Goal: Information Seeking & Learning: Understand process/instructions

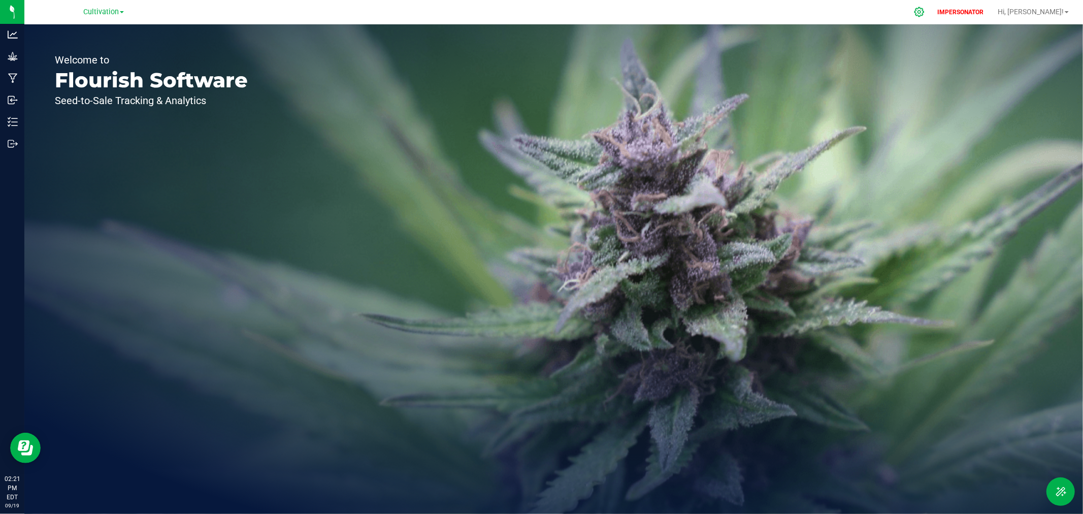
click at [924, 14] on icon at bounding box center [919, 12] width 11 height 11
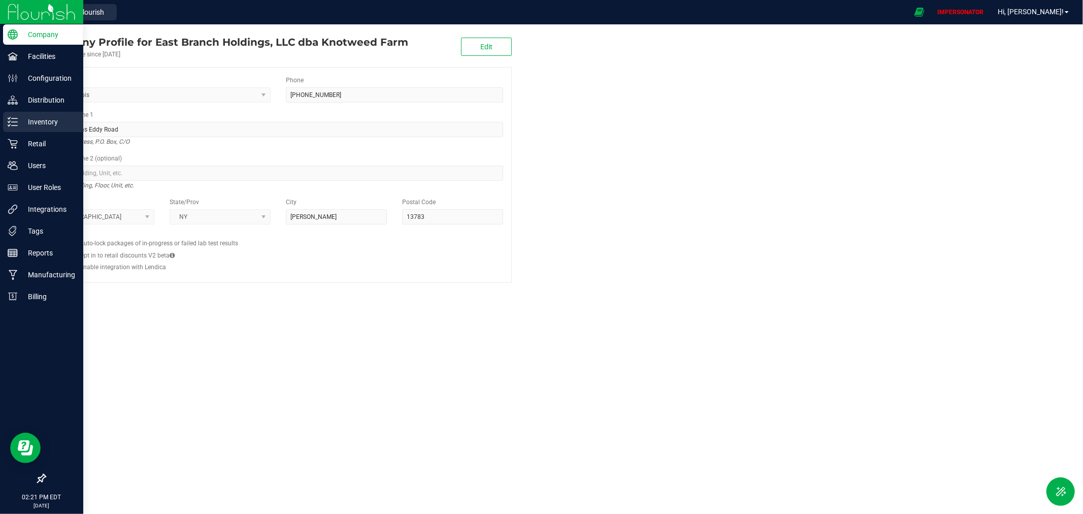
click at [30, 118] on p "Inventory" at bounding box center [48, 122] width 61 height 12
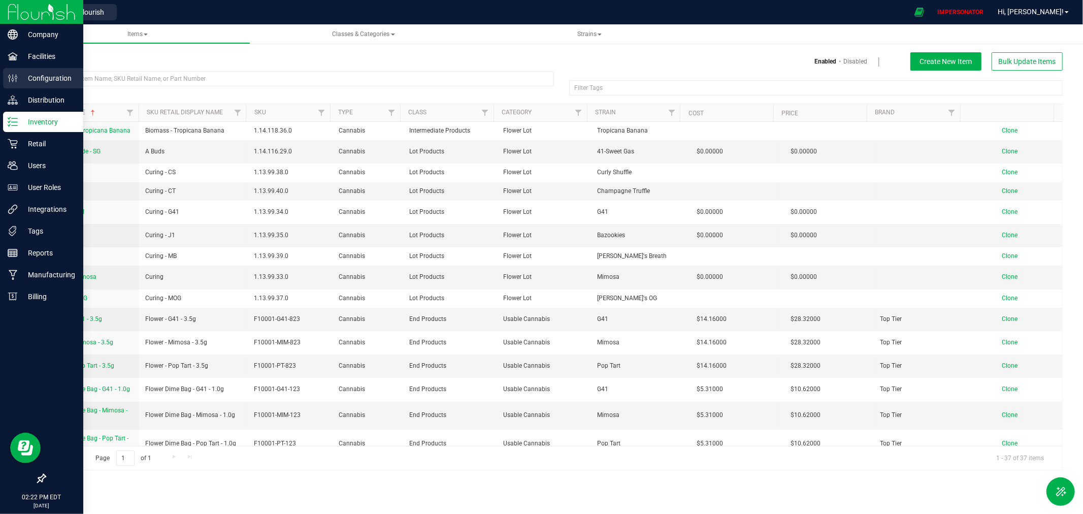
click at [31, 79] on p "Configuration" at bounding box center [48, 78] width 61 height 12
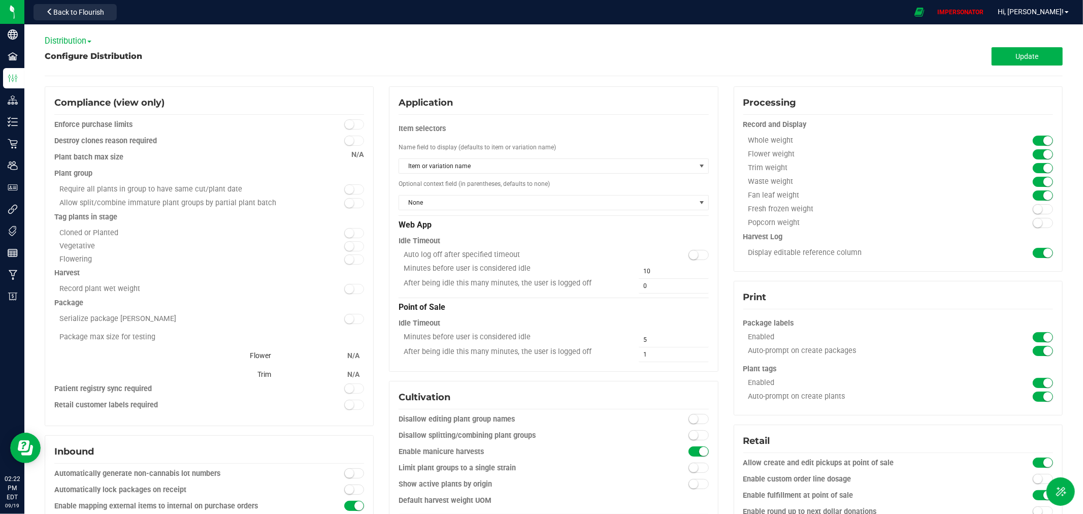
click at [84, 38] on span "Distribution" at bounding box center [68, 41] width 47 height 10
click at [71, 56] on link "Cultivation" at bounding box center [85, 57] width 80 height 13
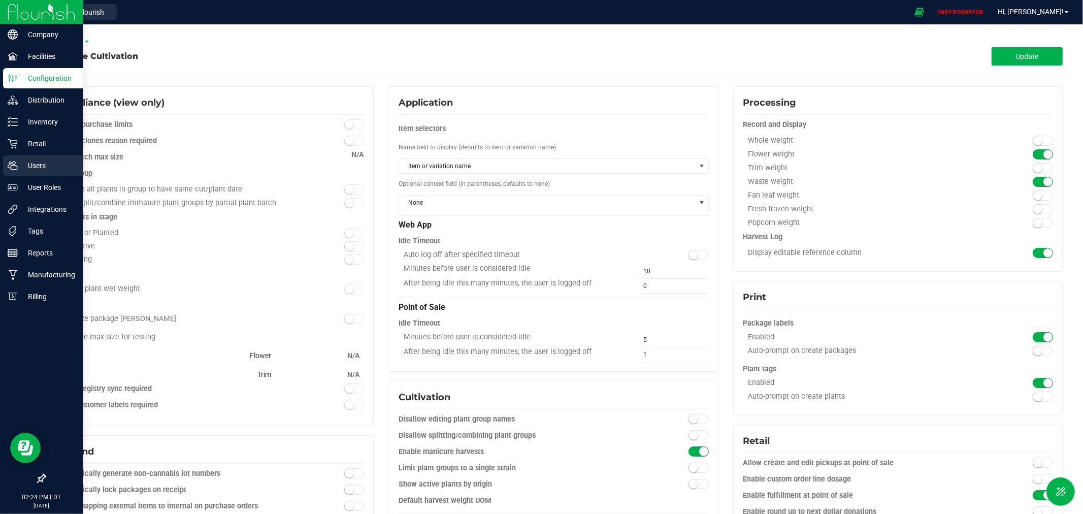
click at [42, 165] on p "Users" at bounding box center [48, 165] width 61 height 12
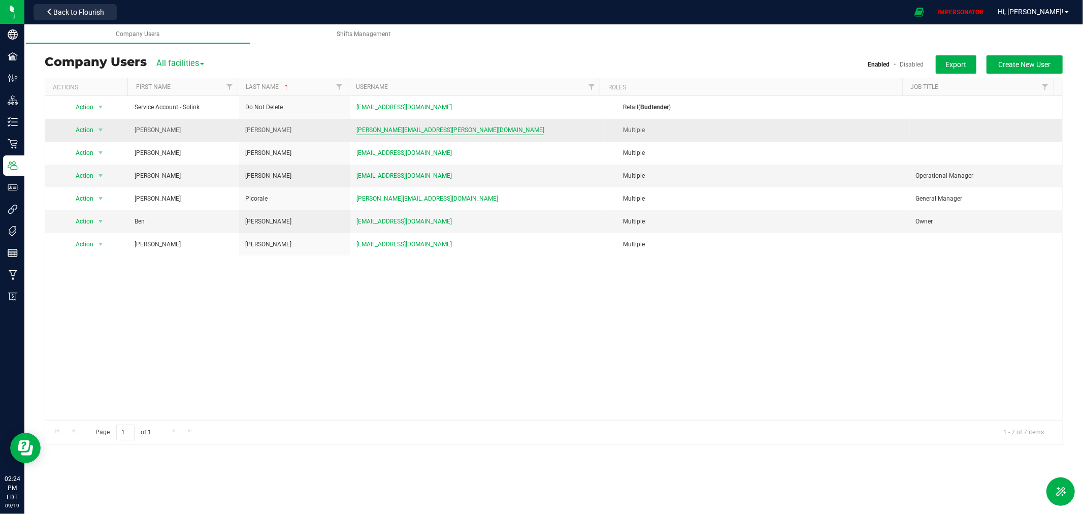
click at [363, 129] on span "robert.durkin@gmail.com" at bounding box center [450, 130] width 188 height 10
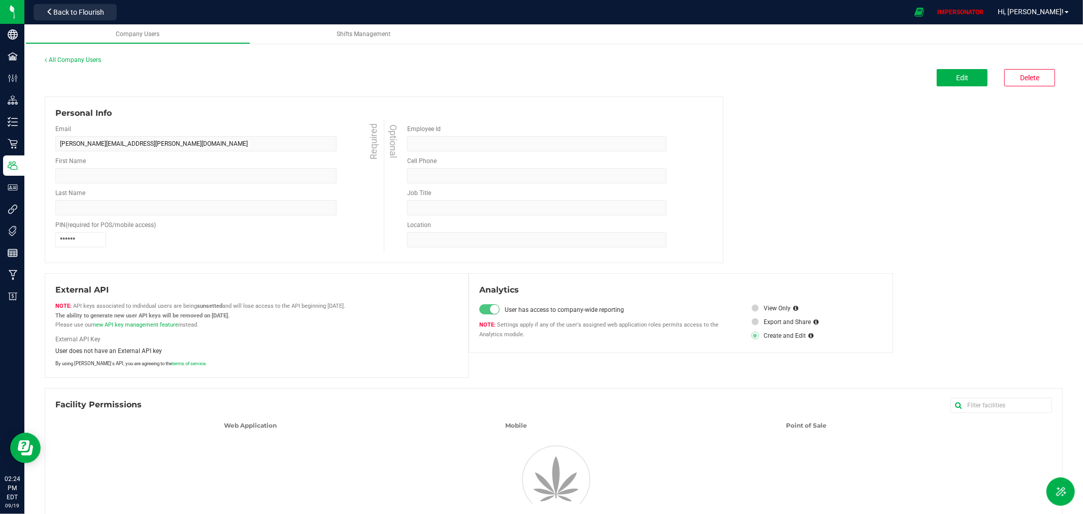
type input "Robert"
type input "Durkin"
type input "4124146466"
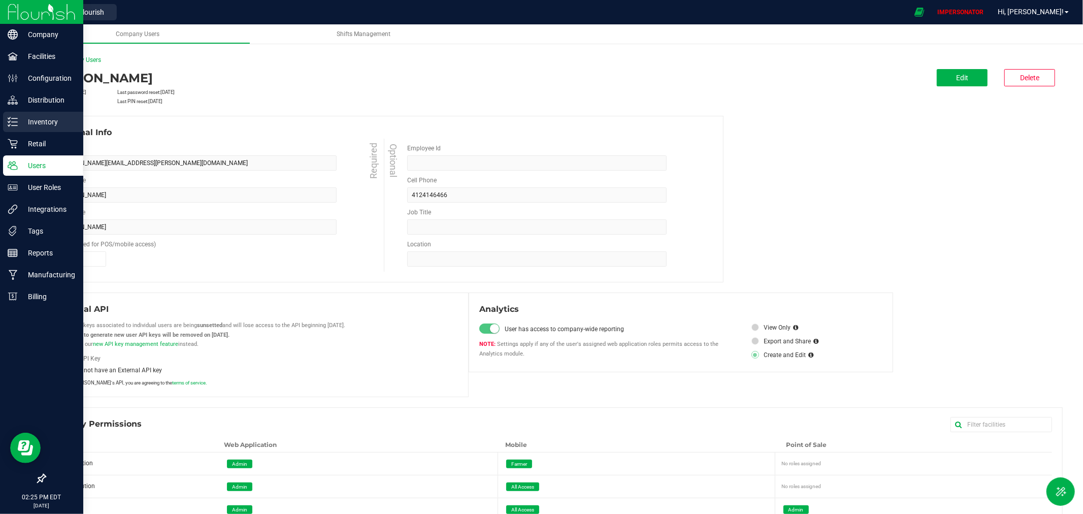
click at [37, 120] on p "Inventory" at bounding box center [48, 122] width 61 height 12
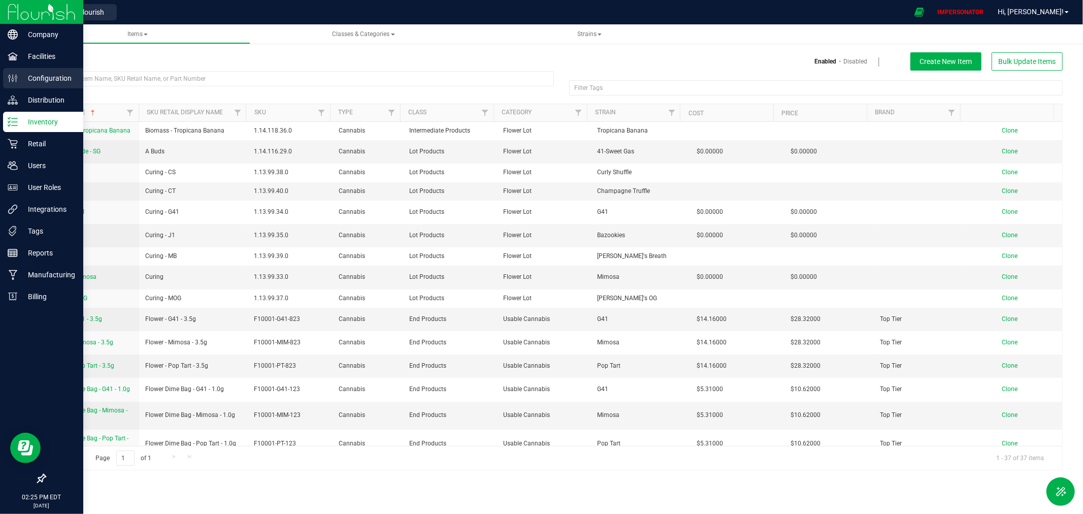
click at [32, 72] on p "Configuration" at bounding box center [48, 78] width 61 height 12
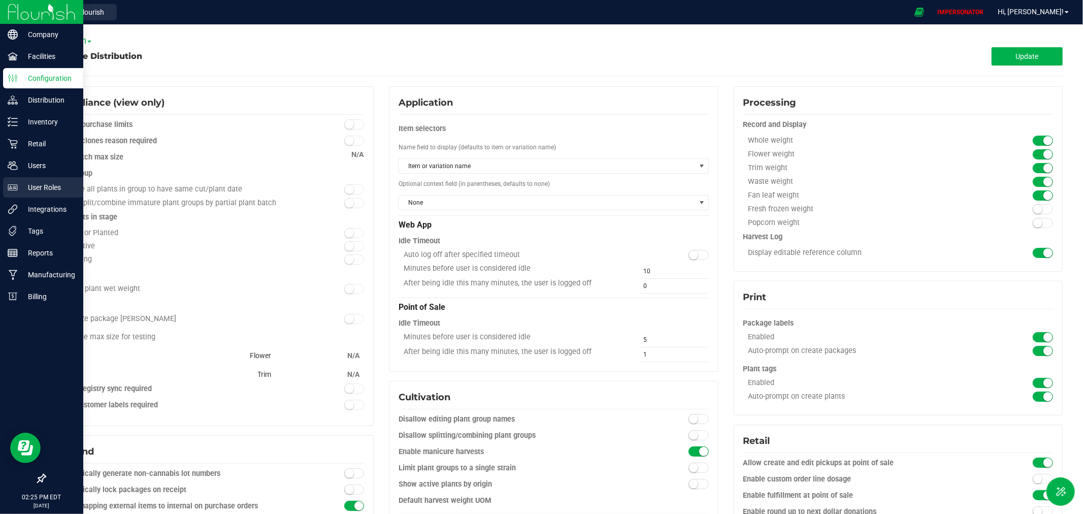
click at [39, 189] on p "User Roles" at bounding box center [48, 187] width 61 height 12
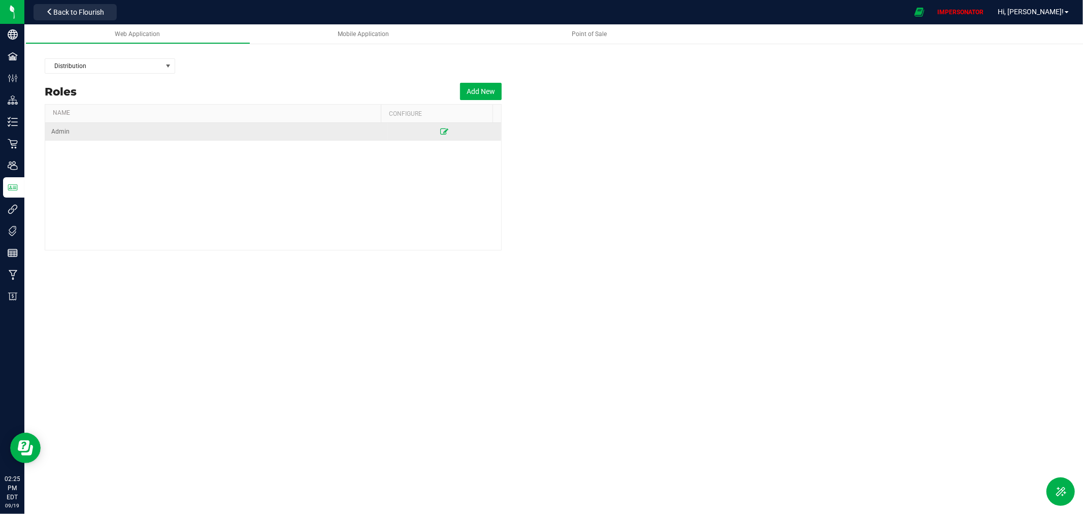
click at [440, 131] on icon at bounding box center [444, 131] width 8 height 6
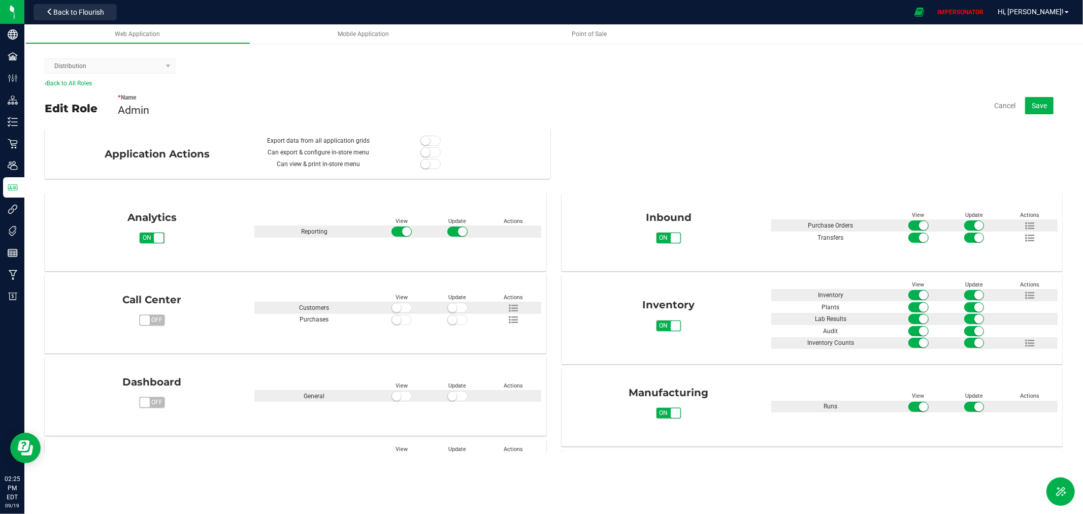
click at [103, 74] on div "Distribution" at bounding box center [554, 65] width 1018 height 25
click at [104, 69] on kendo-dropdownlist "Distribution" at bounding box center [110, 65] width 130 height 15
click at [170, 64] on kendo-dropdownlist "Distribution" at bounding box center [110, 65] width 130 height 15
click at [111, 66] on kendo-dropdownlist "Distribution" at bounding box center [110, 65] width 130 height 15
drag, startPoint x: 111, startPoint y: 66, endPoint x: 108, endPoint y: 78, distance: 12.4
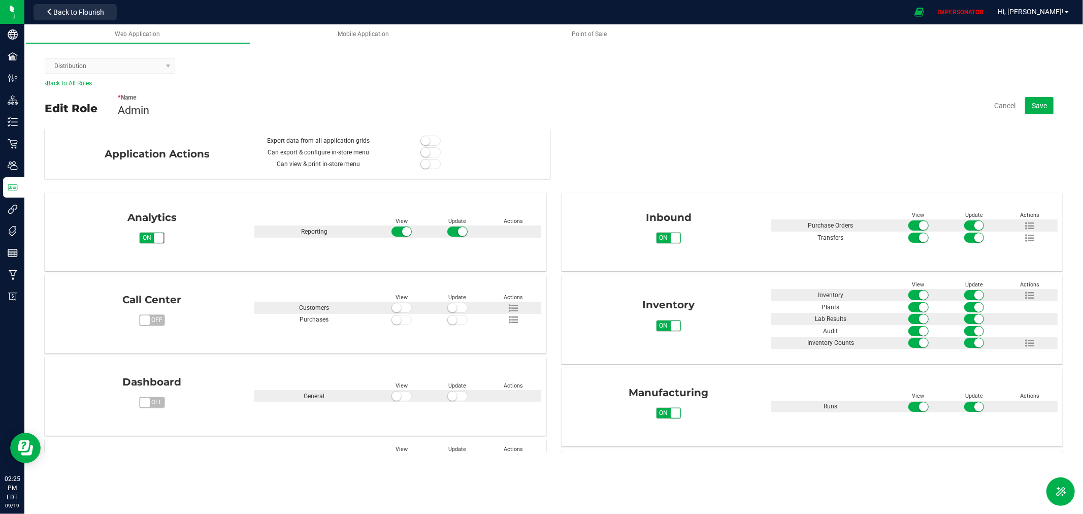
click at [108, 78] on div "Distribution Back to All Roles Edit Role * Name Admin Cancel Save Application A…" at bounding box center [553, 252] width 1058 height 419
click at [108, 62] on kendo-dropdownlist "Distribution" at bounding box center [110, 65] width 130 height 15
click at [91, 62] on kendo-dropdownlist "Distribution" at bounding box center [110, 65] width 130 height 15
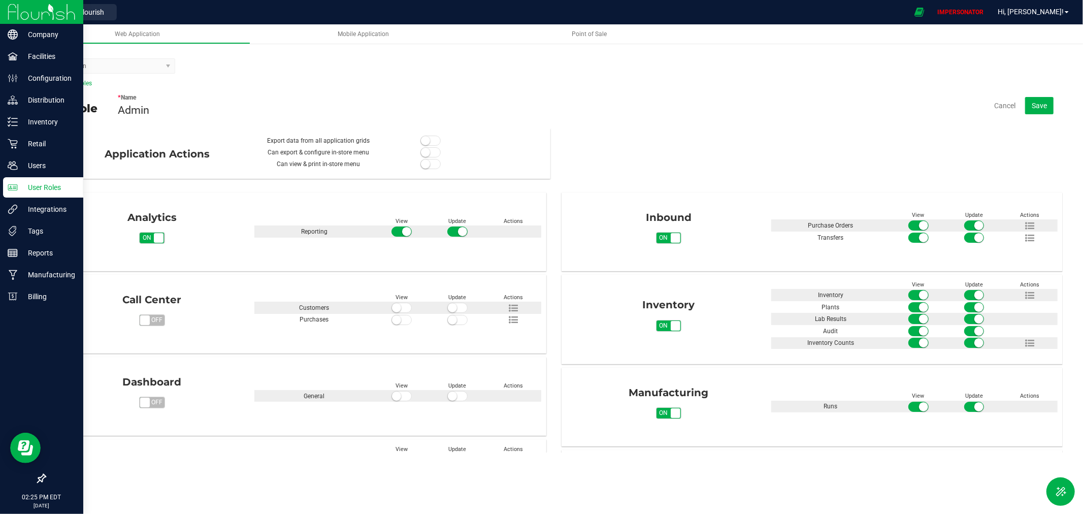
click at [27, 187] on p "User Roles" at bounding box center [48, 187] width 61 height 12
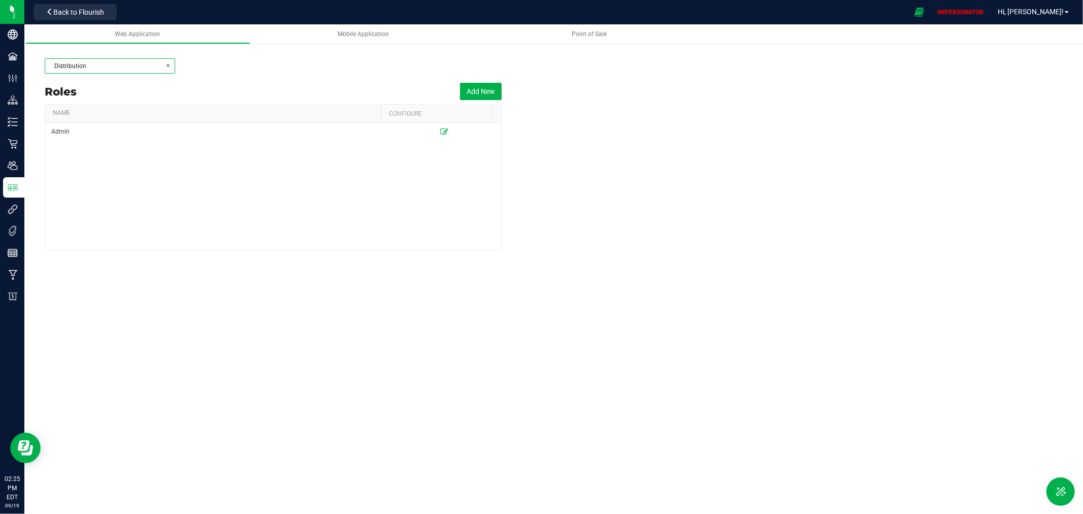
click at [155, 66] on span "Distribution" at bounding box center [103, 66] width 117 height 14
click at [75, 81] on li "Cultivation" at bounding box center [109, 84] width 129 height 17
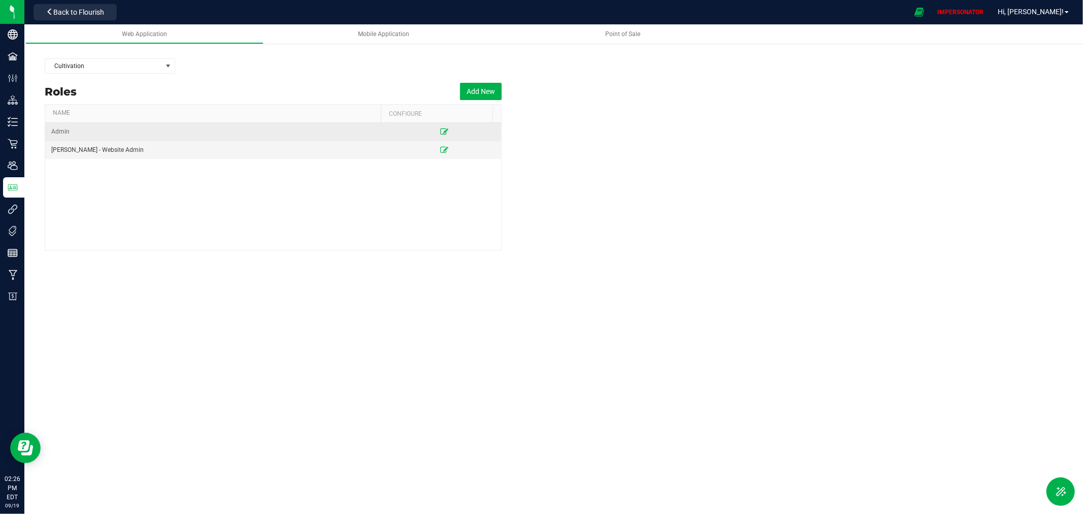
click at [440, 132] on icon at bounding box center [444, 131] width 8 height 6
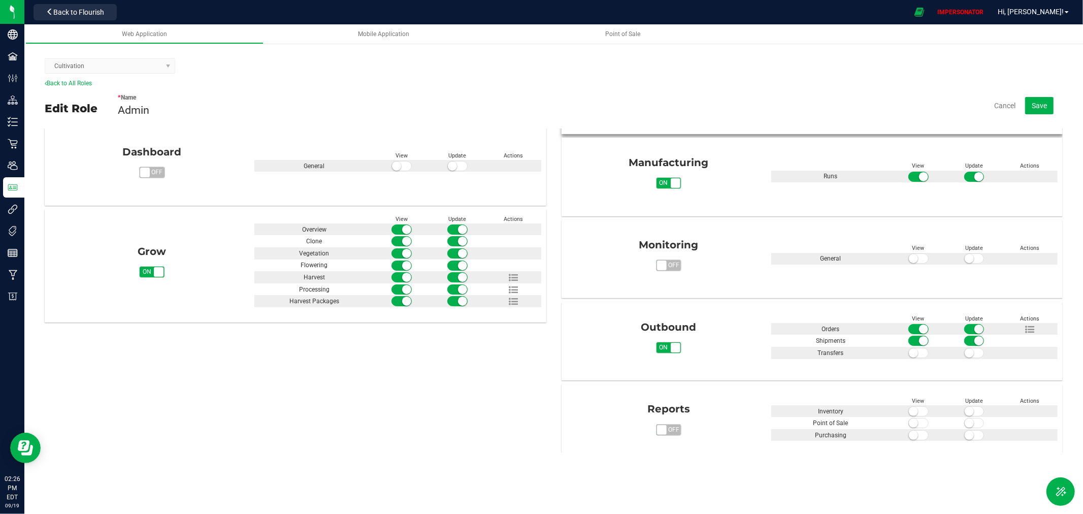
scroll to position [282, 0]
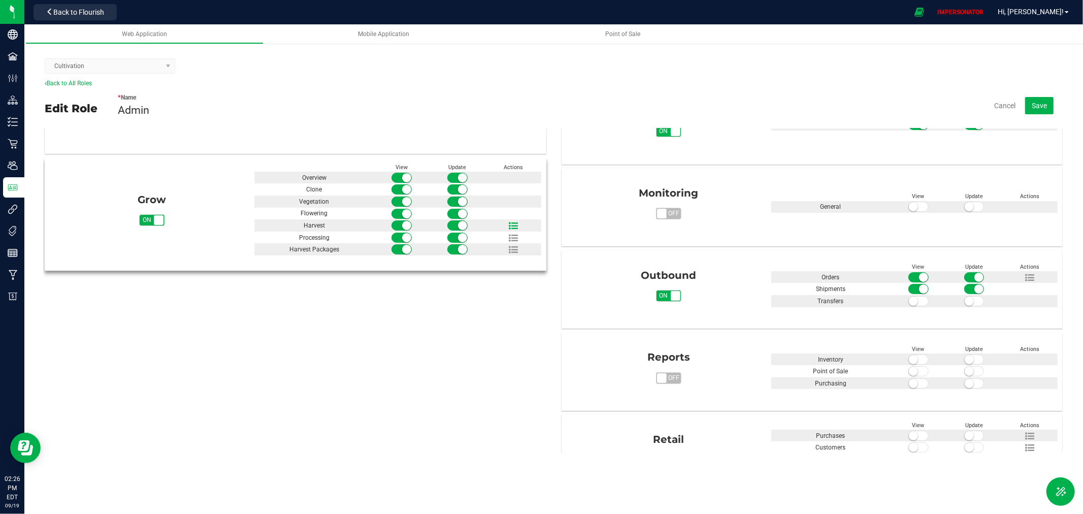
click at [513, 227] on icon at bounding box center [513, 225] width 9 height 9
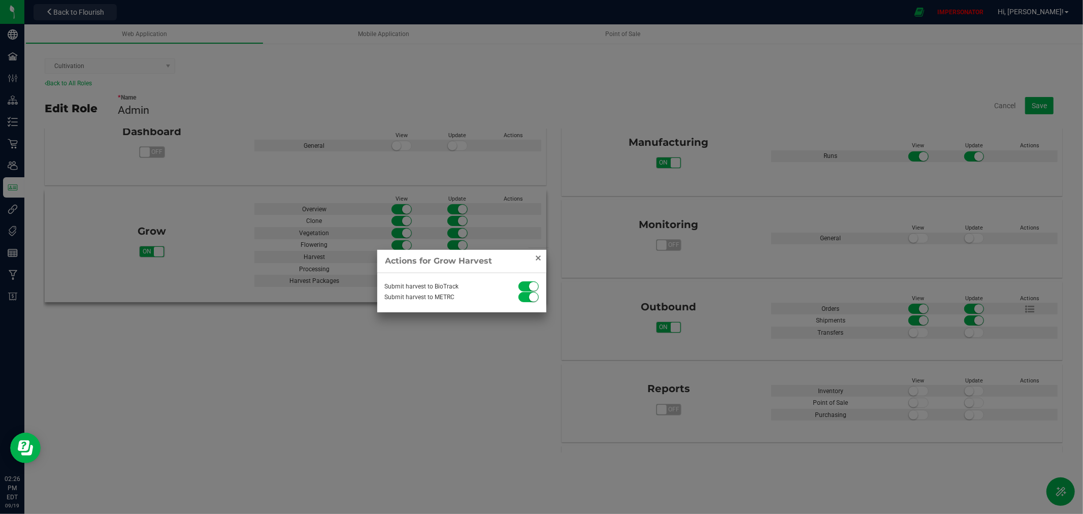
click at [540, 258] on link "Close" at bounding box center [539, 258] width 12 height 12
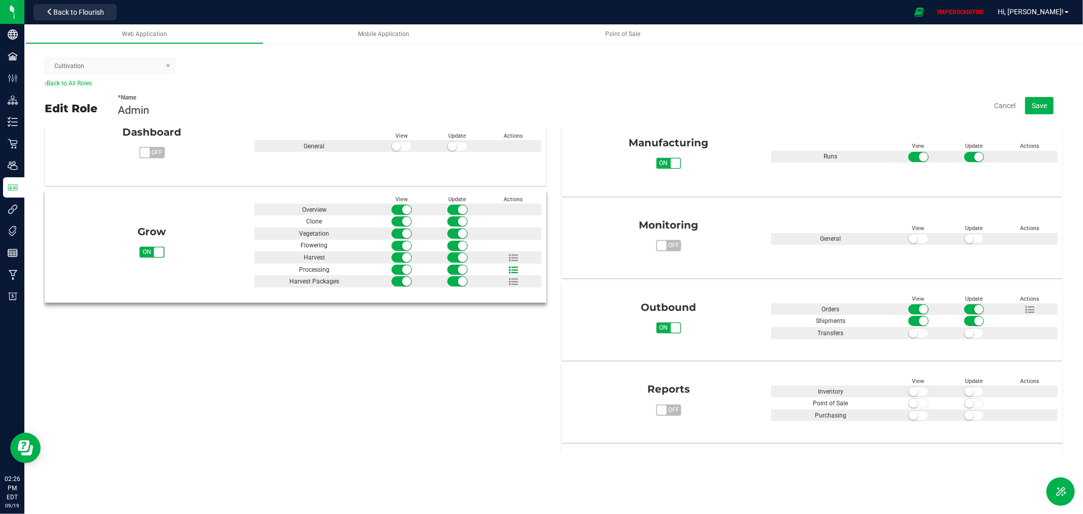
click at [509, 267] on icon at bounding box center [513, 270] width 9 height 9
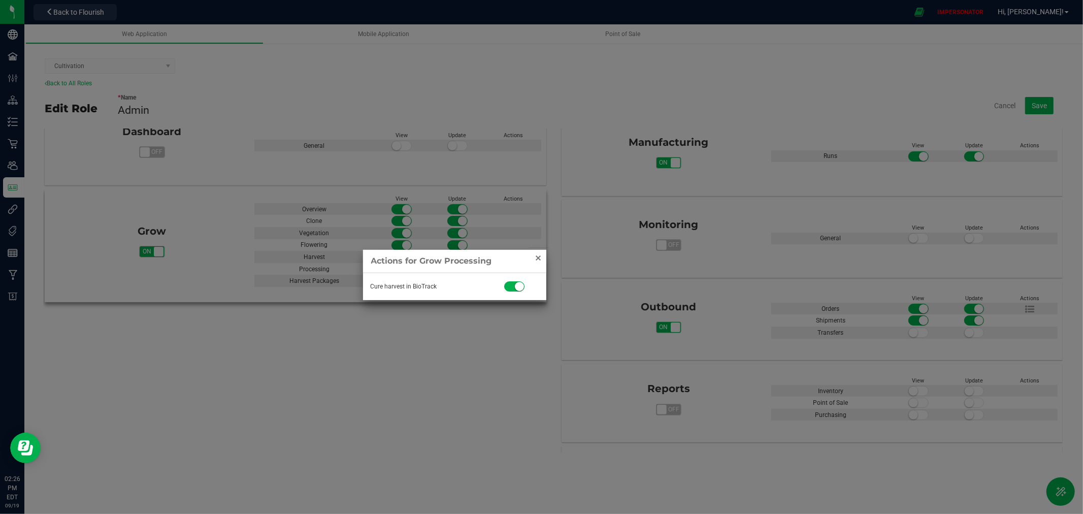
click at [536, 257] on link "Close" at bounding box center [539, 258] width 12 height 12
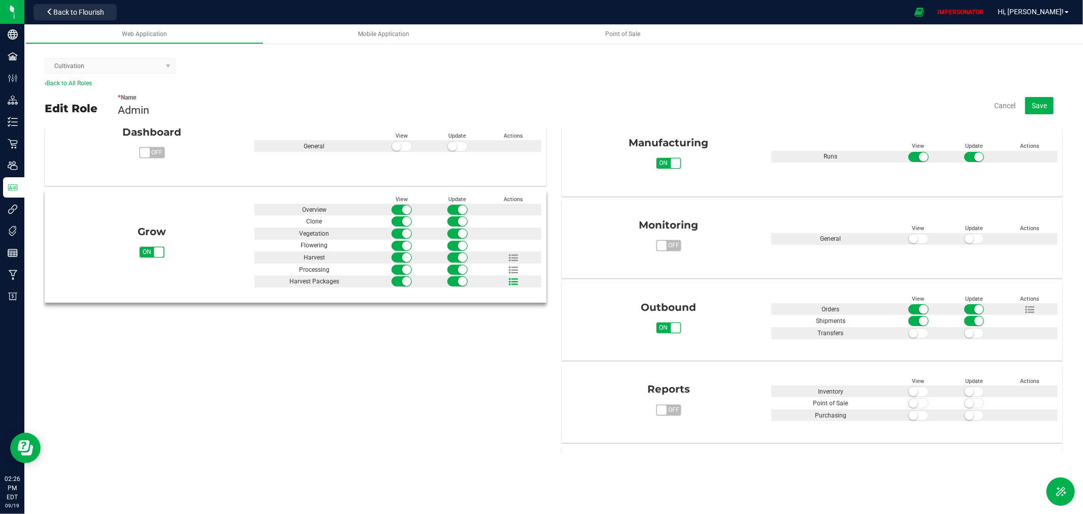
click at [510, 280] on icon at bounding box center [513, 281] width 9 height 9
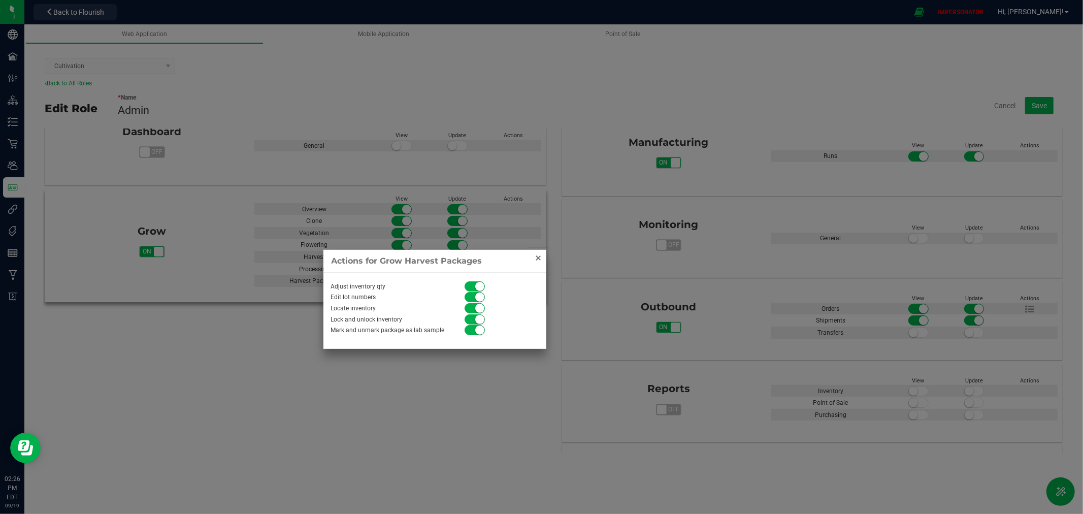
click at [539, 256] on link "Close" at bounding box center [539, 258] width 12 height 12
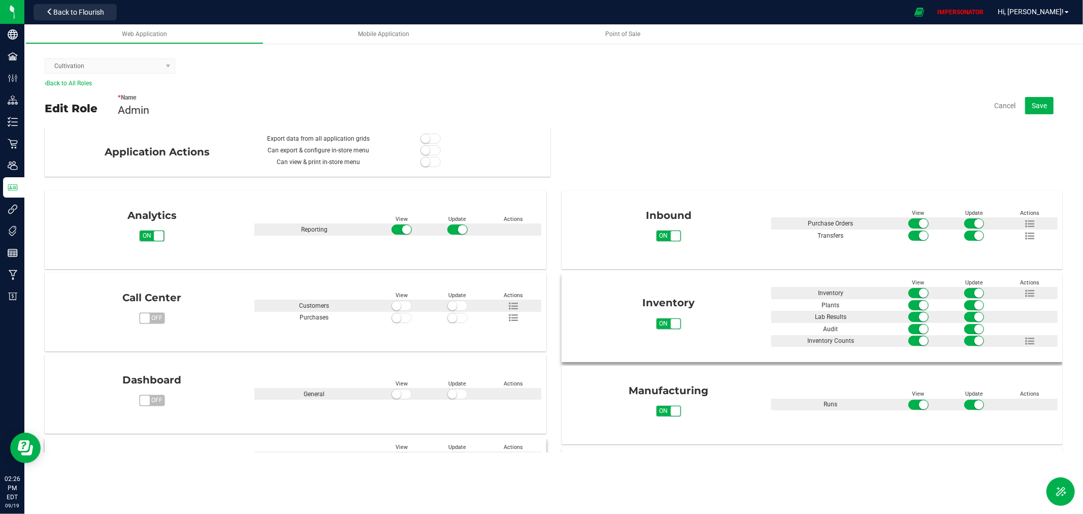
scroll to position [0, 0]
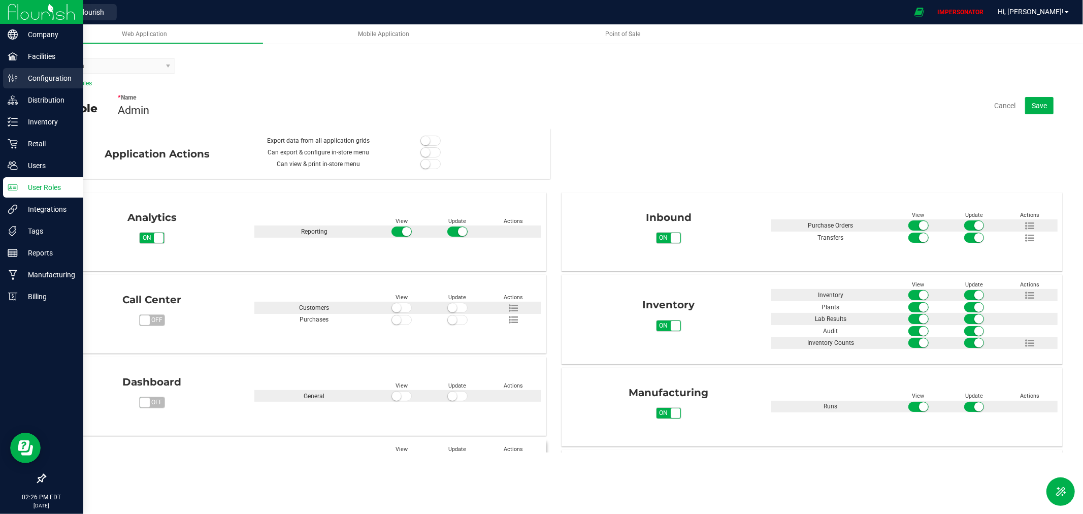
click at [27, 74] on p "Configuration" at bounding box center [48, 78] width 61 height 12
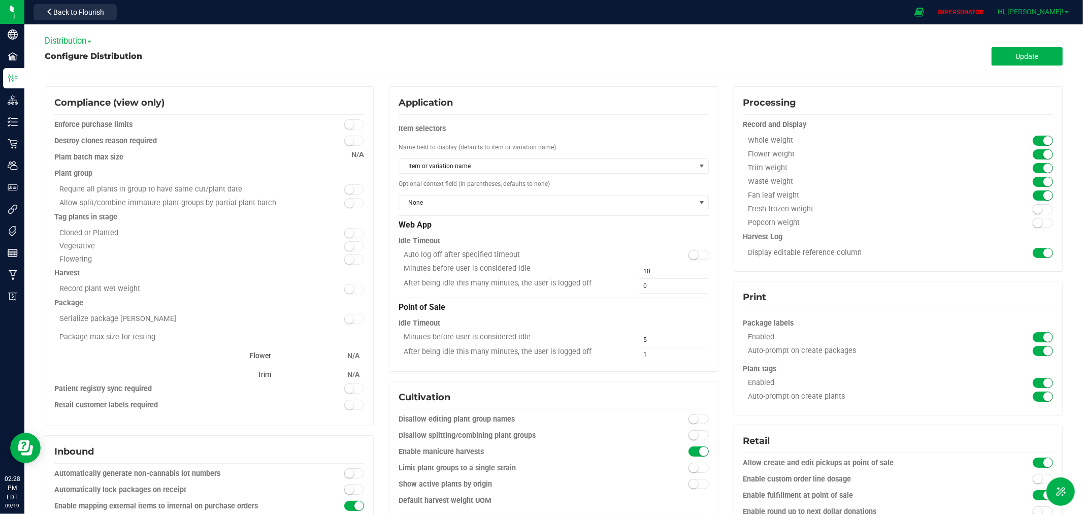
click at [1054, 8] on span "Hi, Ben!" at bounding box center [1031, 12] width 66 height 8
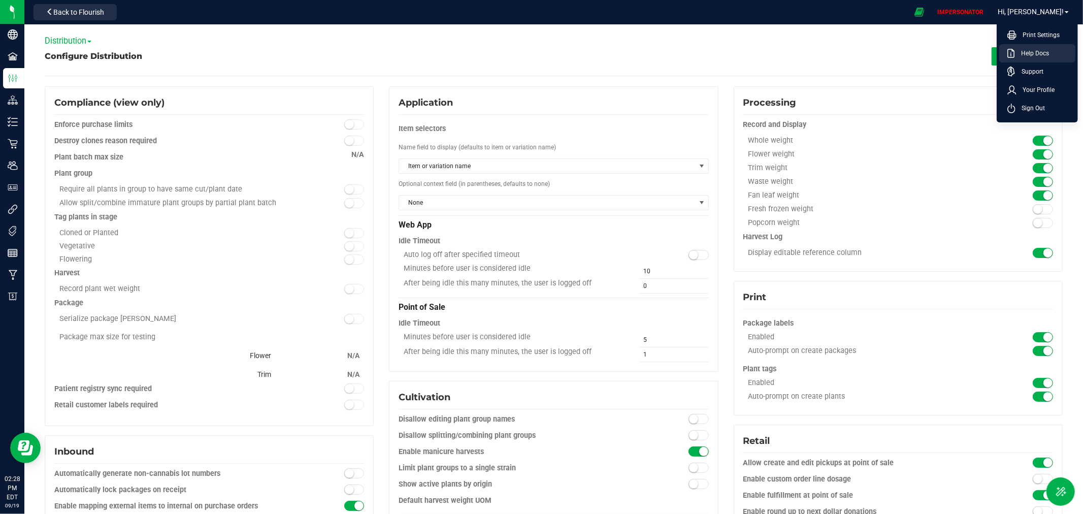
click at [1040, 51] on span "Help Docs" at bounding box center [1032, 53] width 34 height 10
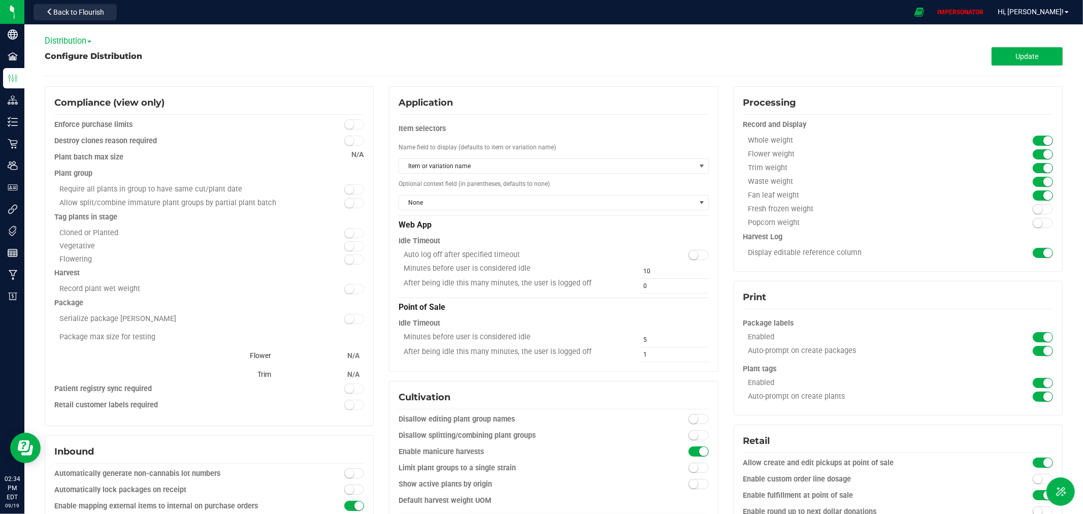
click at [74, 42] on span "Distribution" at bounding box center [68, 41] width 47 height 10
click at [79, 57] on link "Cultivation" at bounding box center [85, 57] width 80 height 13
click at [91, 7] on button "Back to Flourish" at bounding box center [75, 12] width 83 height 16
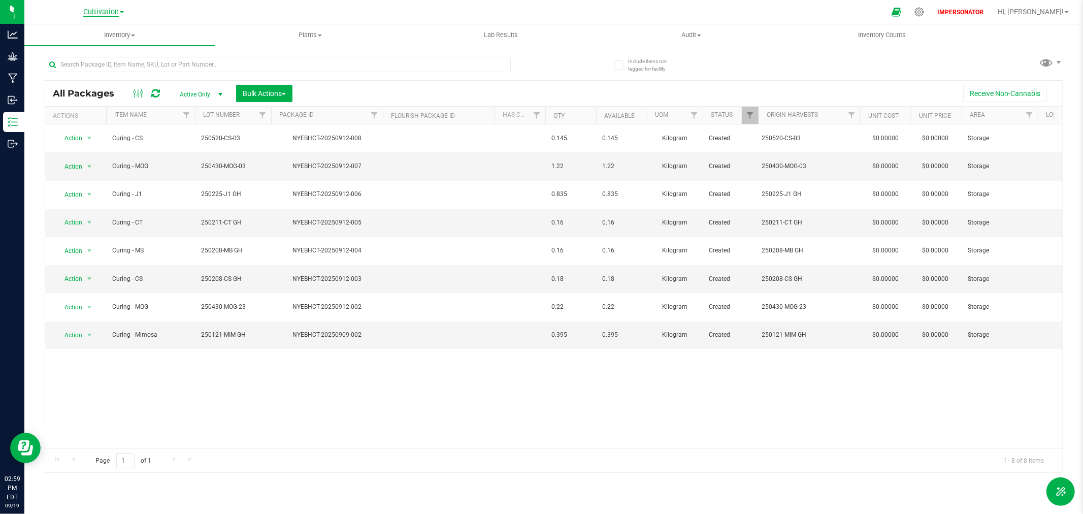
click at [93, 12] on span "Cultivation" at bounding box center [101, 12] width 36 height 9
click at [55, 37] on link "Cultivation" at bounding box center [103, 36] width 148 height 14
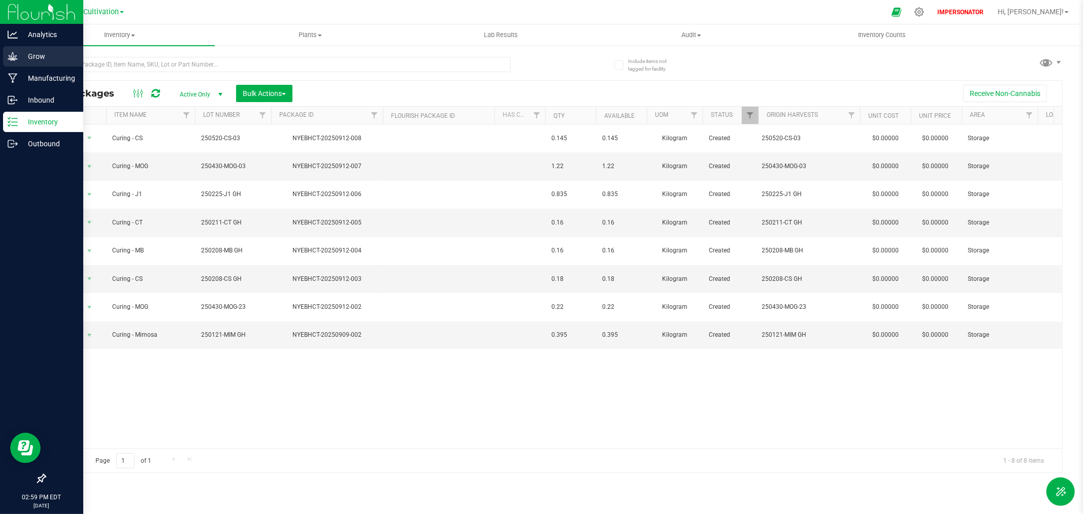
click at [27, 55] on p "Grow" at bounding box center [48, 56] width 61 height 12
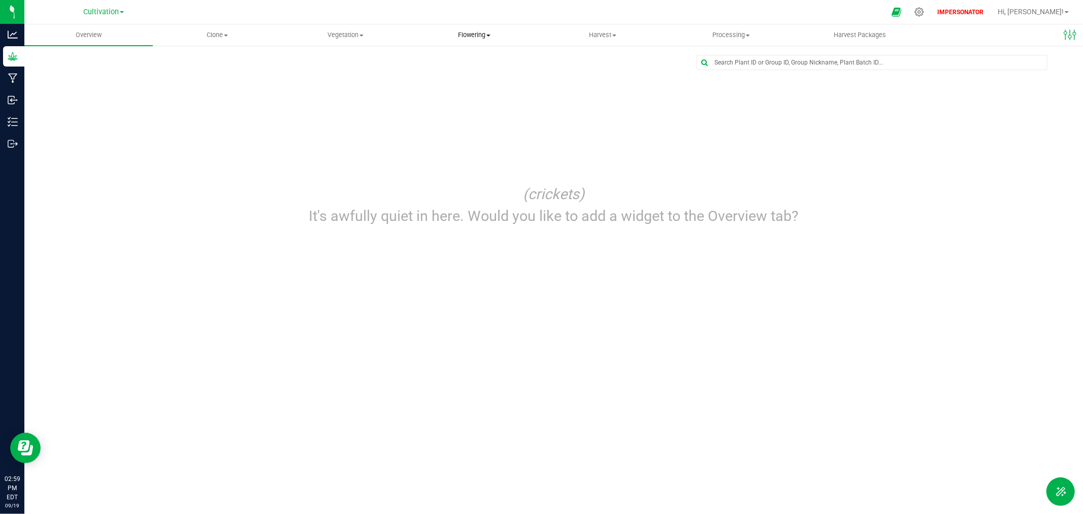
click at [476, 27] on uib-tab-heading "Flowering Create harvest Flowering groups Flowering plants Apply to plants" at bounding box center [473, 35] width 127 height 20
click at [452, 69] on span "Flowering groups" at bounding box center [452, 73] width 84 height 9
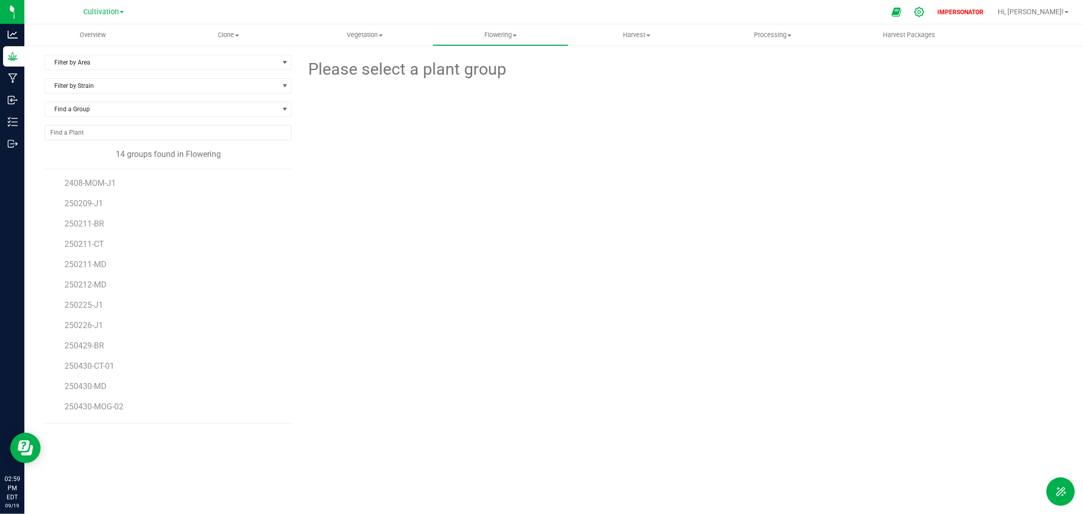
click at [924, 12] on icon at bounding box center [919, 12] width 11 height 11
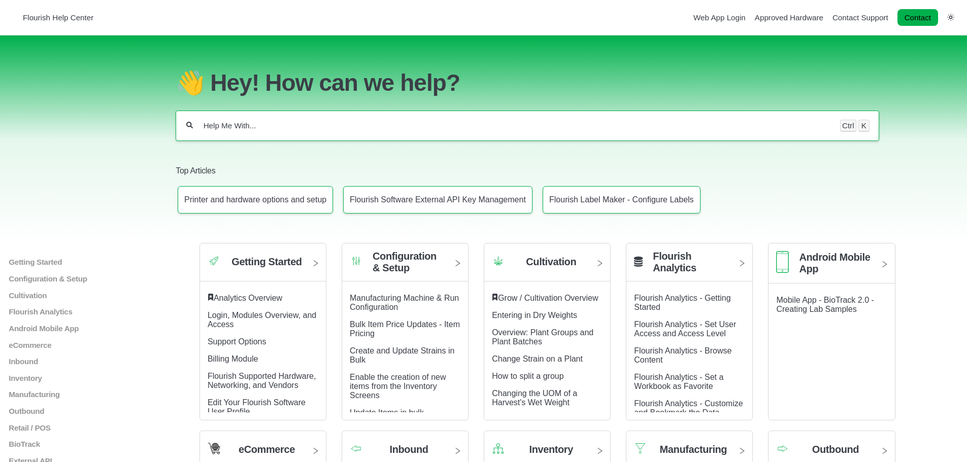
click at [269, 131] on input "Help Me With..." at bounding box center [517, 126] width 628 height 10
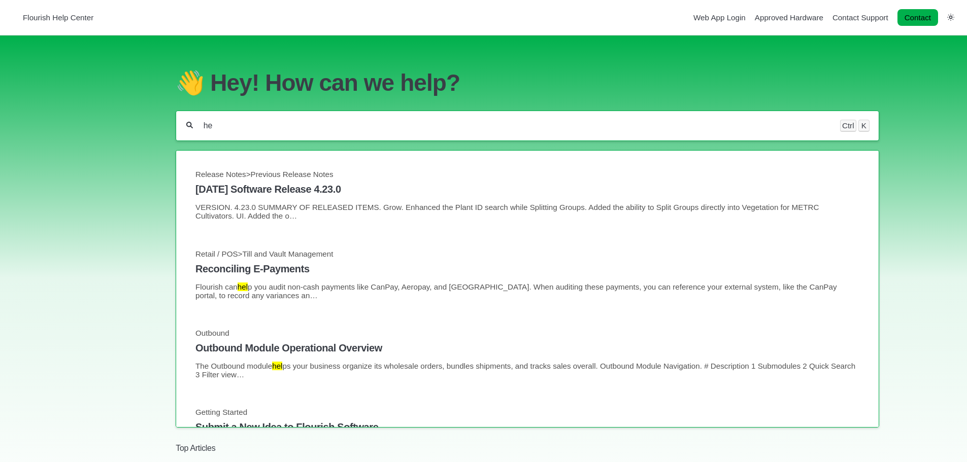
type input "h"
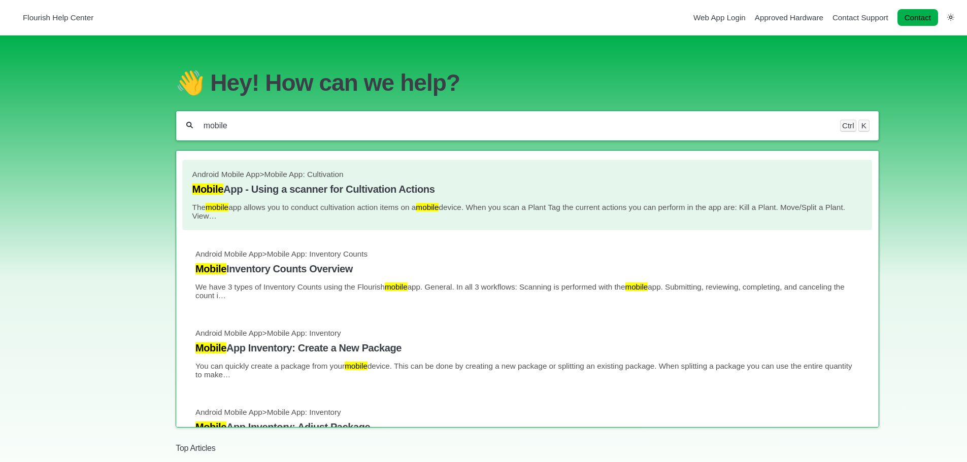
type input "mobile"
click at [354, 195] on h4 "Mobile App - Using a scanner for Cultivation Actions" at bounding box center [527, 190] width 670 height 12
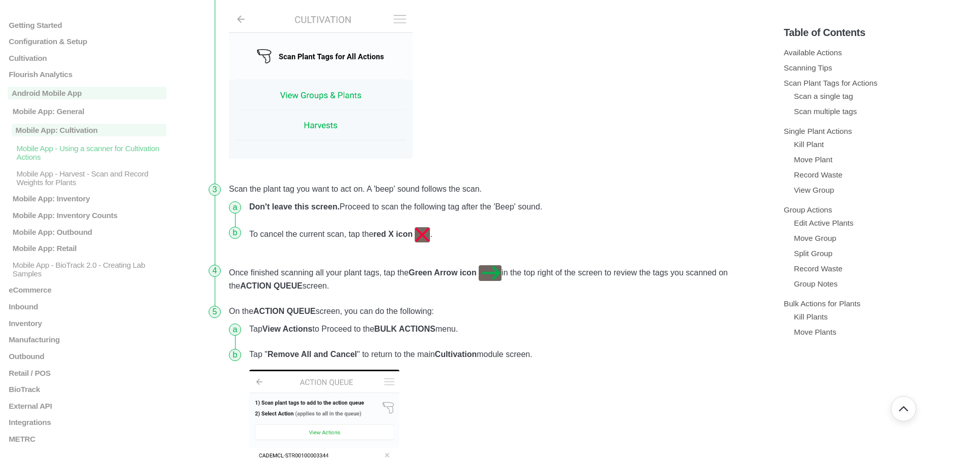
scroll to position [1929, 0]
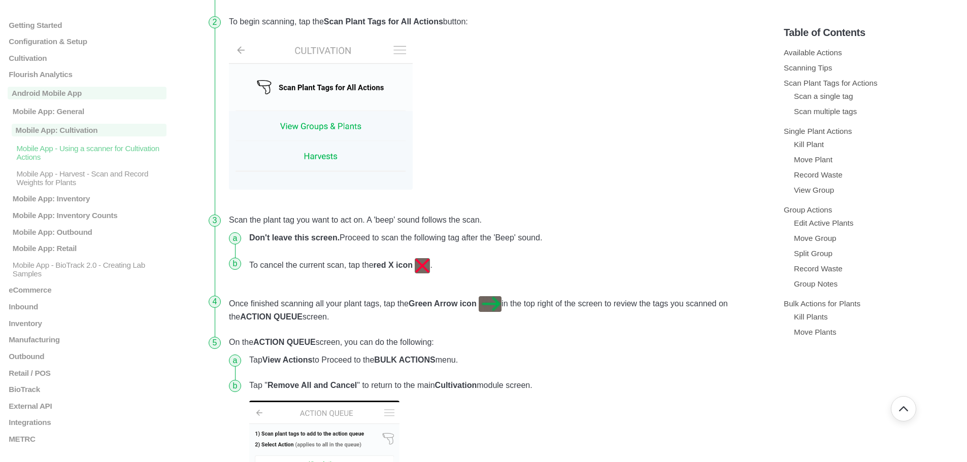
click at [332, 159] on img at bounding box center [321, 113] width 184 height 153
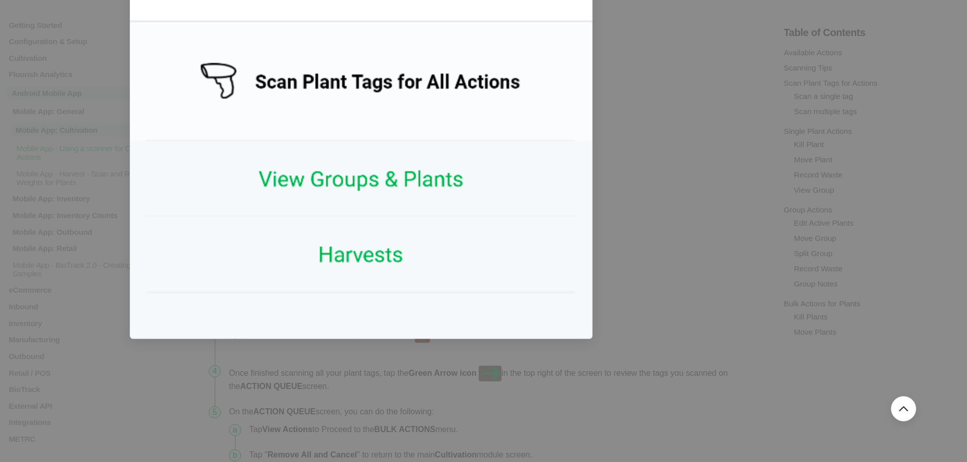
click at [353, 245] on img at bounding box center [361, 147] width 463 height 385
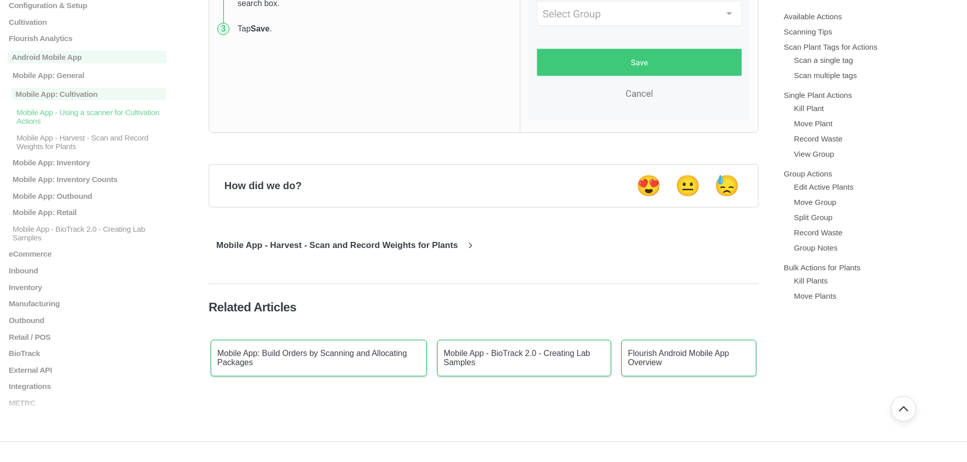
scroll to position [9848, 0]
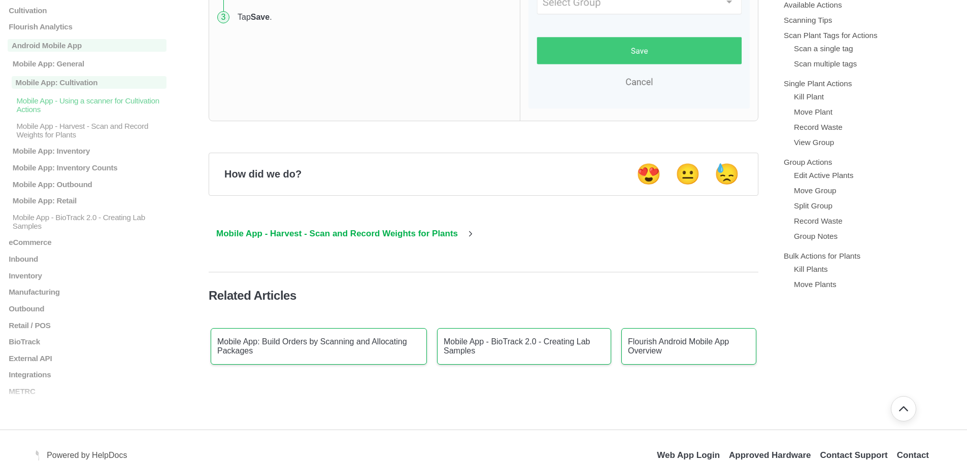
click at [375, 234] on p "Mobile App - Harvest - Scan and Record Weights for Plants" at bounding box center [337, 234] width 257 height 10
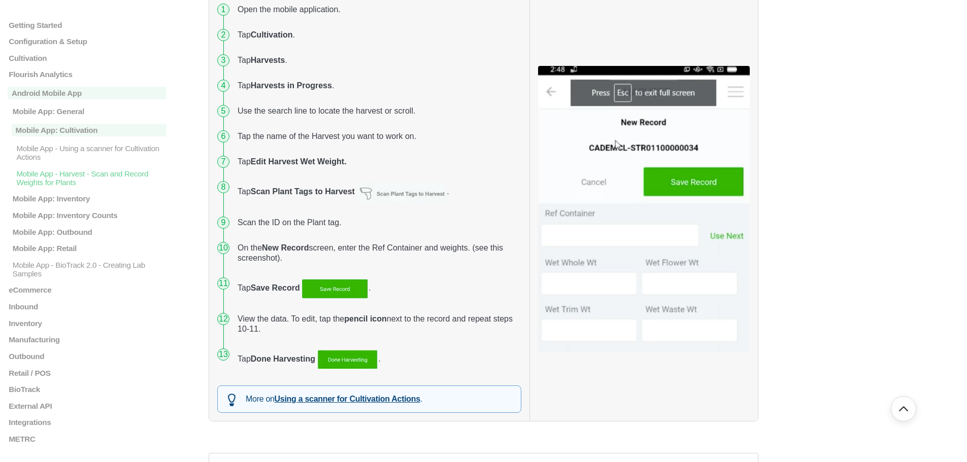
scroll to position [203, 0]
